Goal: Task Accomplishment & Management: Use online tool/utility

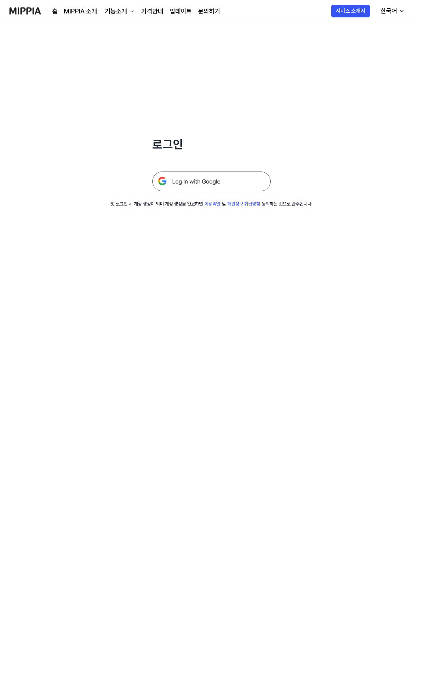
click at [40, 12] on img at bounding box center [25, 11] width 32 height 22
click at [201, 186] on img at bounding box center [211, 181] width 119 height 20
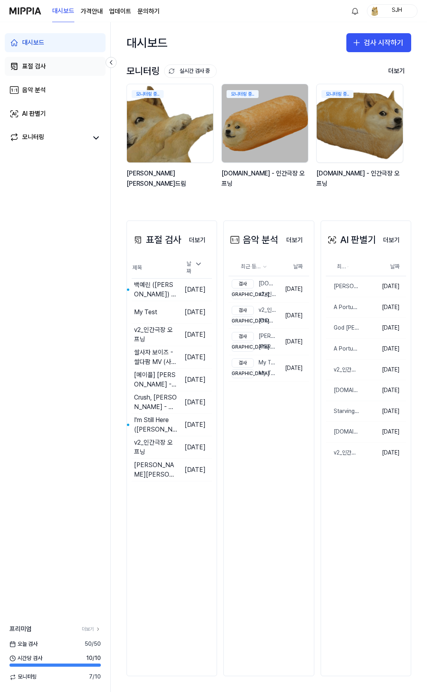
click at [56, 69] on link "표절 검사" at bounding box center [55, 66] width 101 height 19
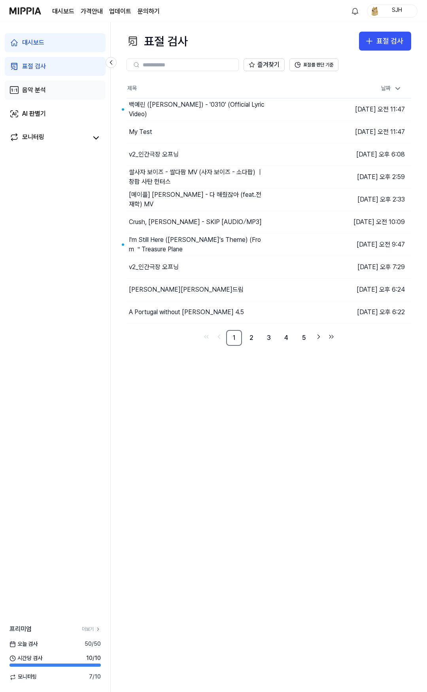
click at [41, 90] on div "음악 분석" at bounding box center [34, 89] width 24 height 9
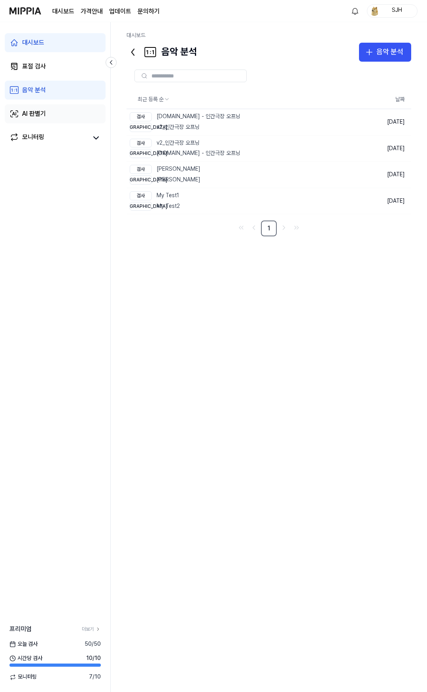
click at [41, 115] on div "AI 판별기" at bounding box center [34, 113] width 24 height 9
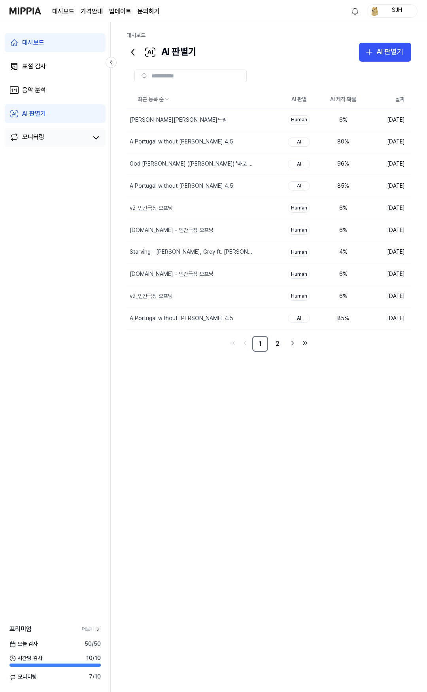
click at [42, 134] on div "모니터링" at bounding box center [33, 137] width 22 height 11
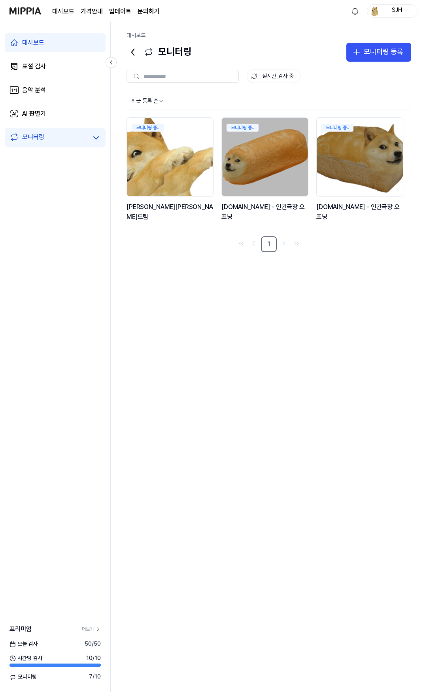
click at [170, 160] on img at bounding box center [169, 157] width 95 height 86
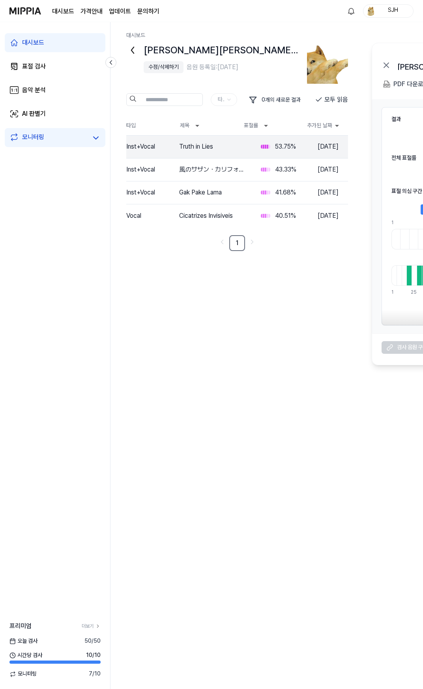
click at [130, 51] on icon at bounding box center [132, 50] width 13 height 13
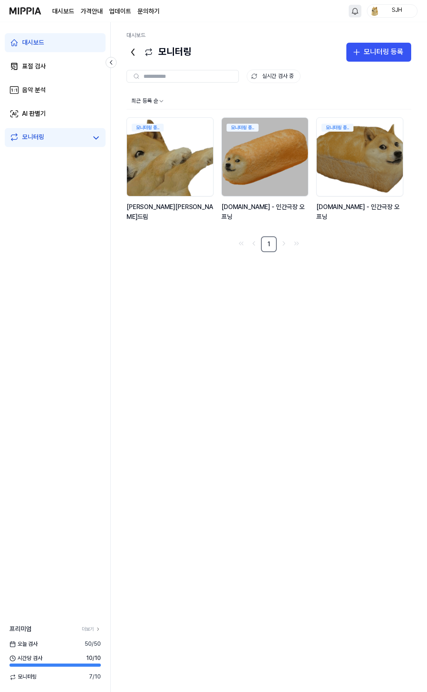
click at [355, 8] on html "대시보드 가격안내 업데이트 문의하기 SJH 대시보드 표절 검사 음악 분석 AI 판별기 모니터링 프리미엄 더보기 오늘 검사 50 / 50 시간당…" at bounding box center [213, 346] width 427 height 692
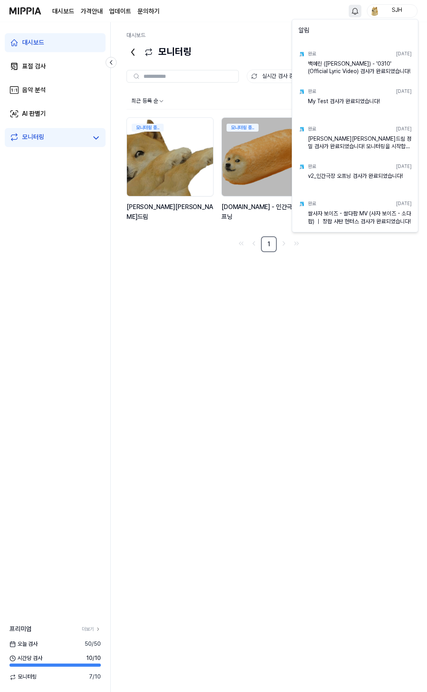
click at [355, 8] on html "대시보드 가격안내 업데이트 문의하기 SJH 대시보드 표절 검사 음악 분석 AI 판별기 모니터링 프리미엄 더보기 오늘 검사 50 / 50 시간당…" at bounding box center [213, 346] width 427 height 692
